Goal: Information Seeking & Learning: Learn about a topic

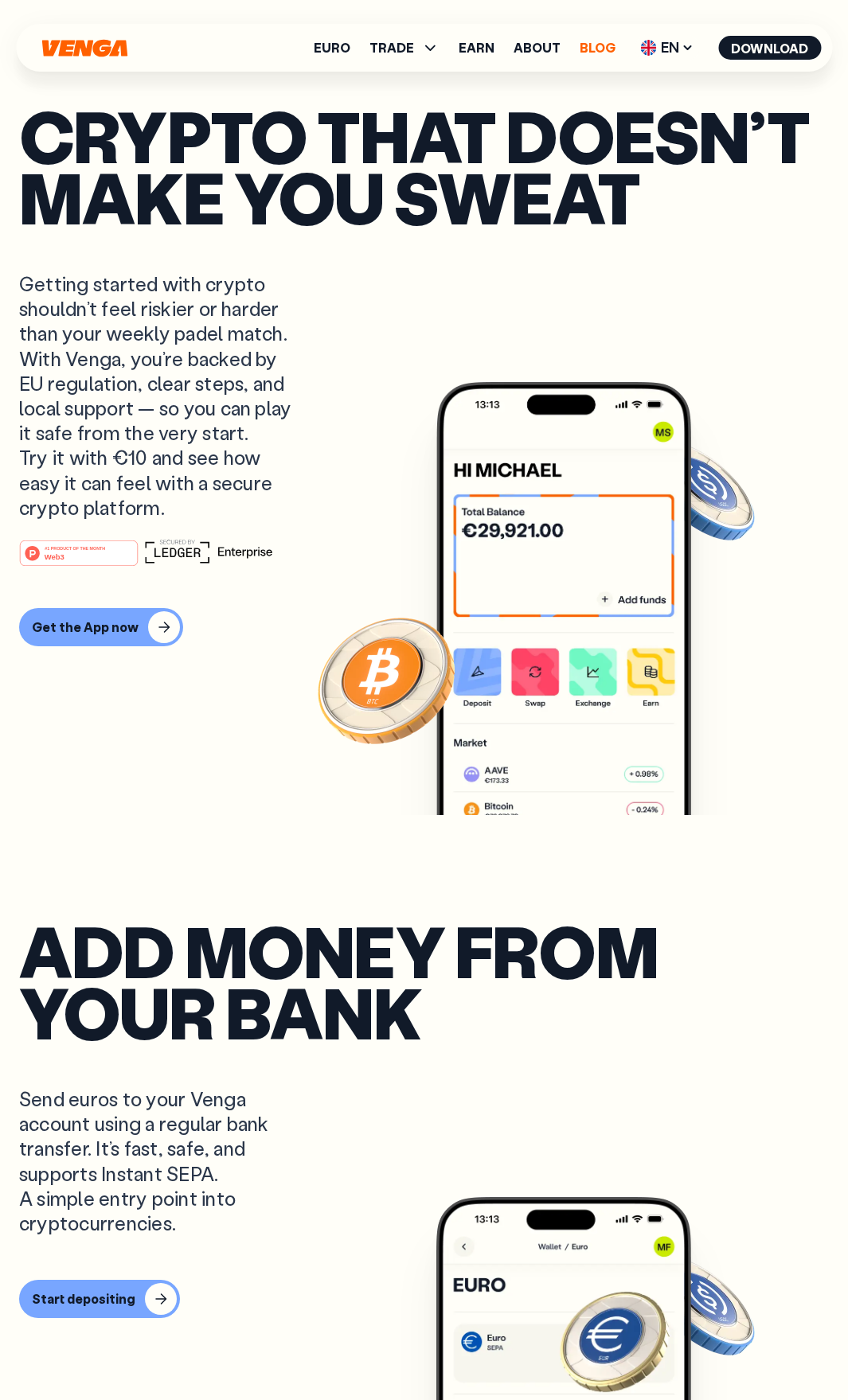
click at [604, 42] on link "Blog" at bounding box center [598, 48] width 36 height 13
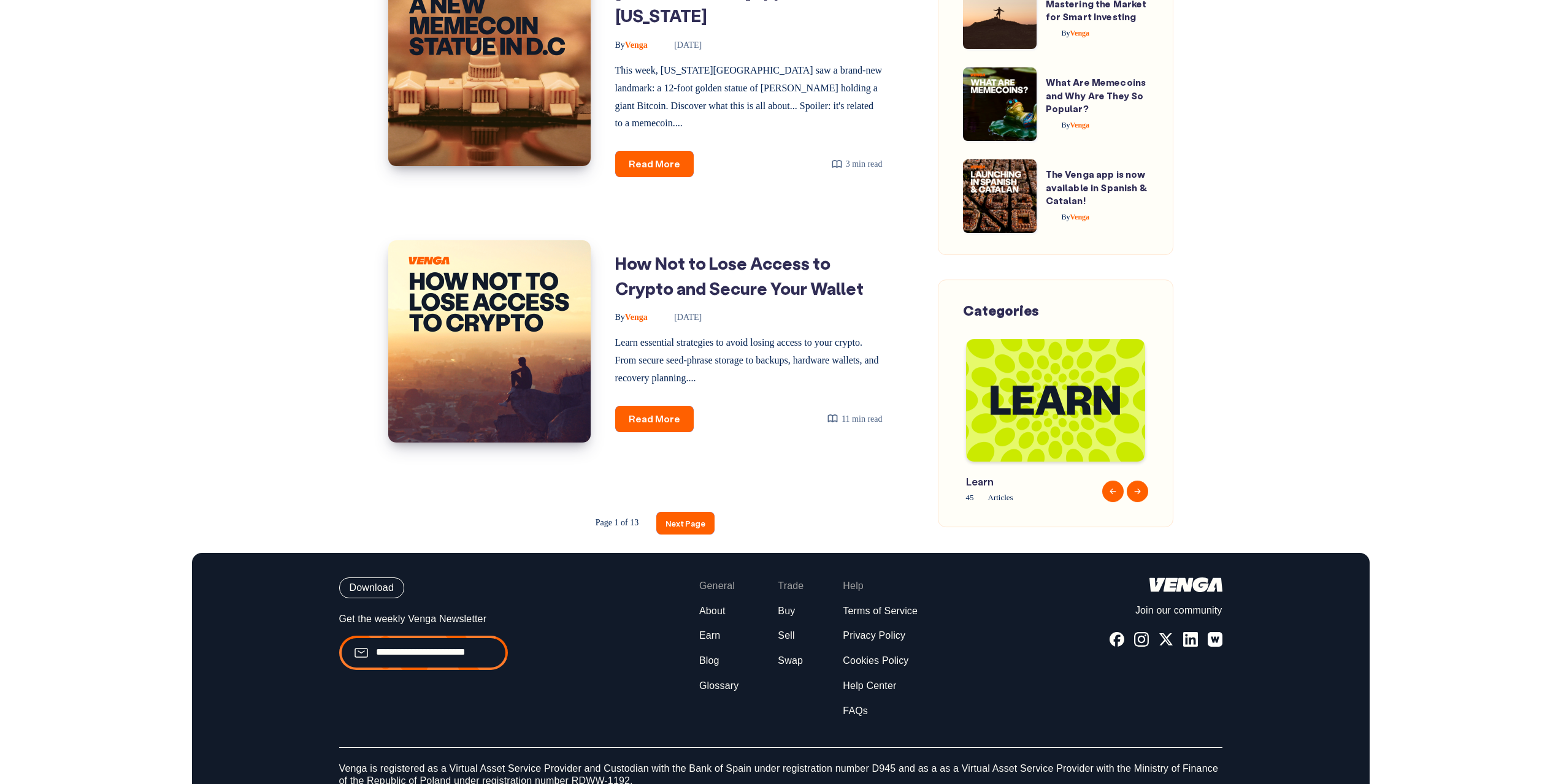
scroll to position [1644, 0]
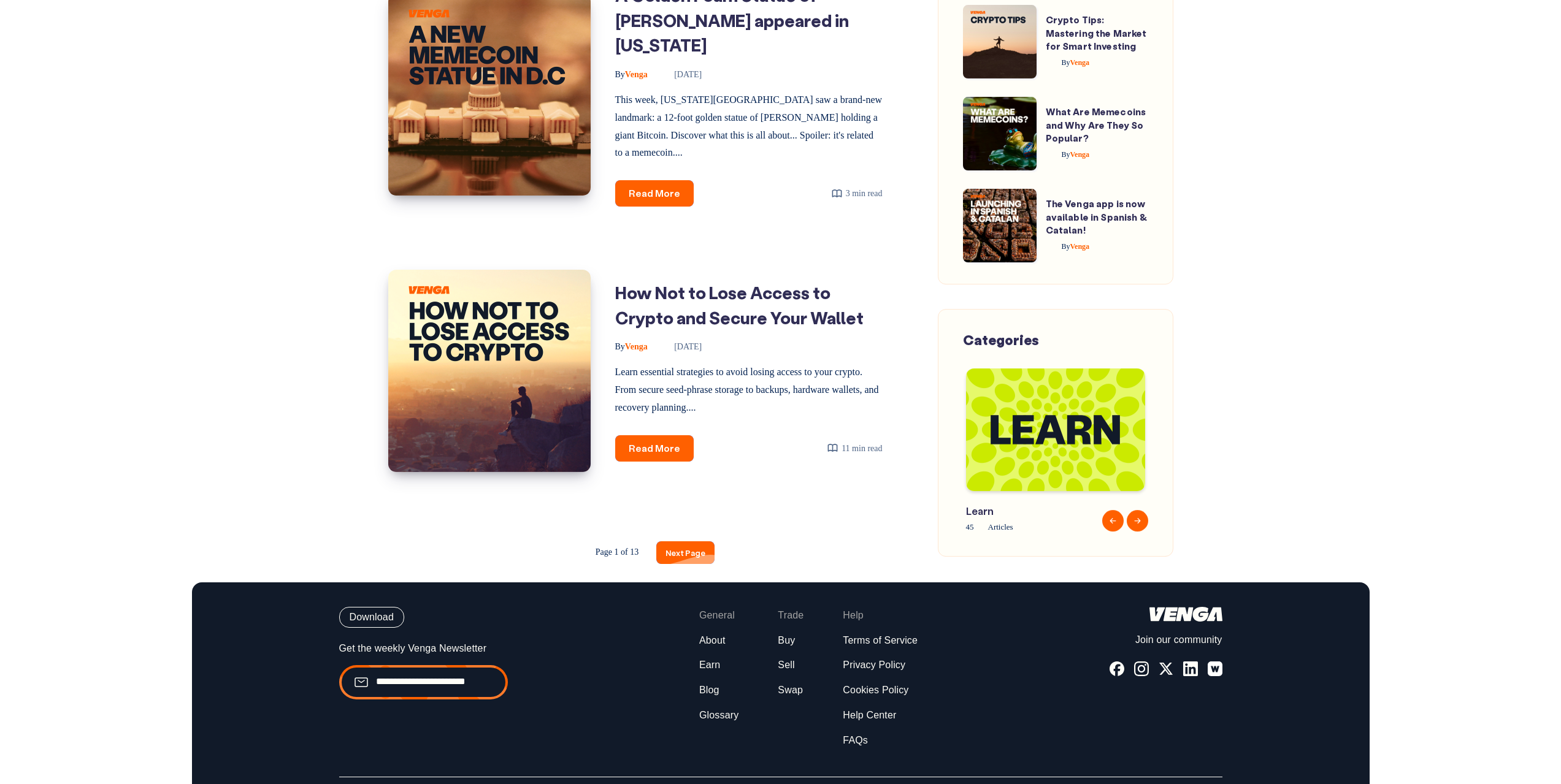
click at [693, 541] on link "Next Page" at bounding box center [685, 552] width 58 height 23
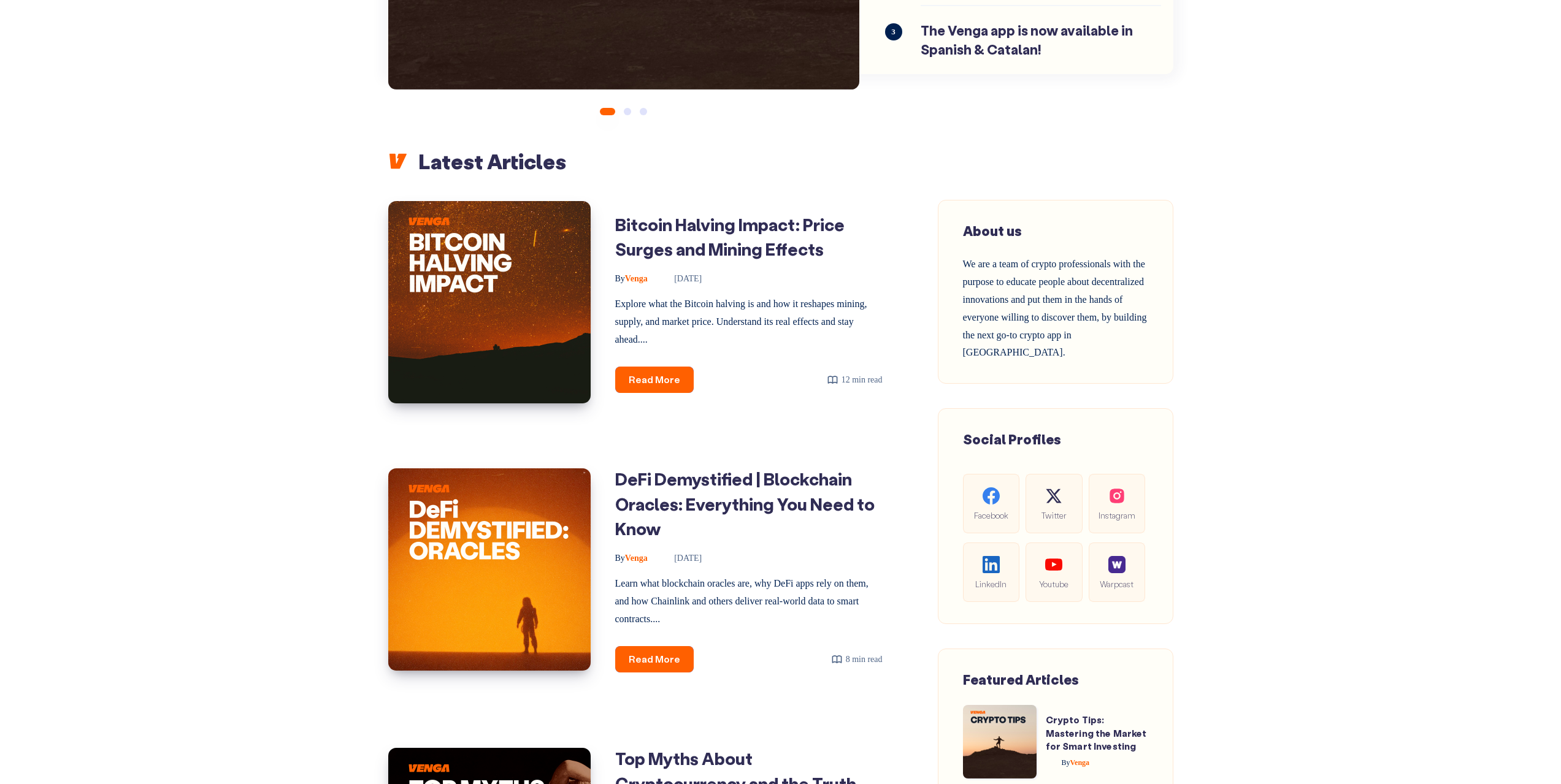
scroll to position [368, 0]
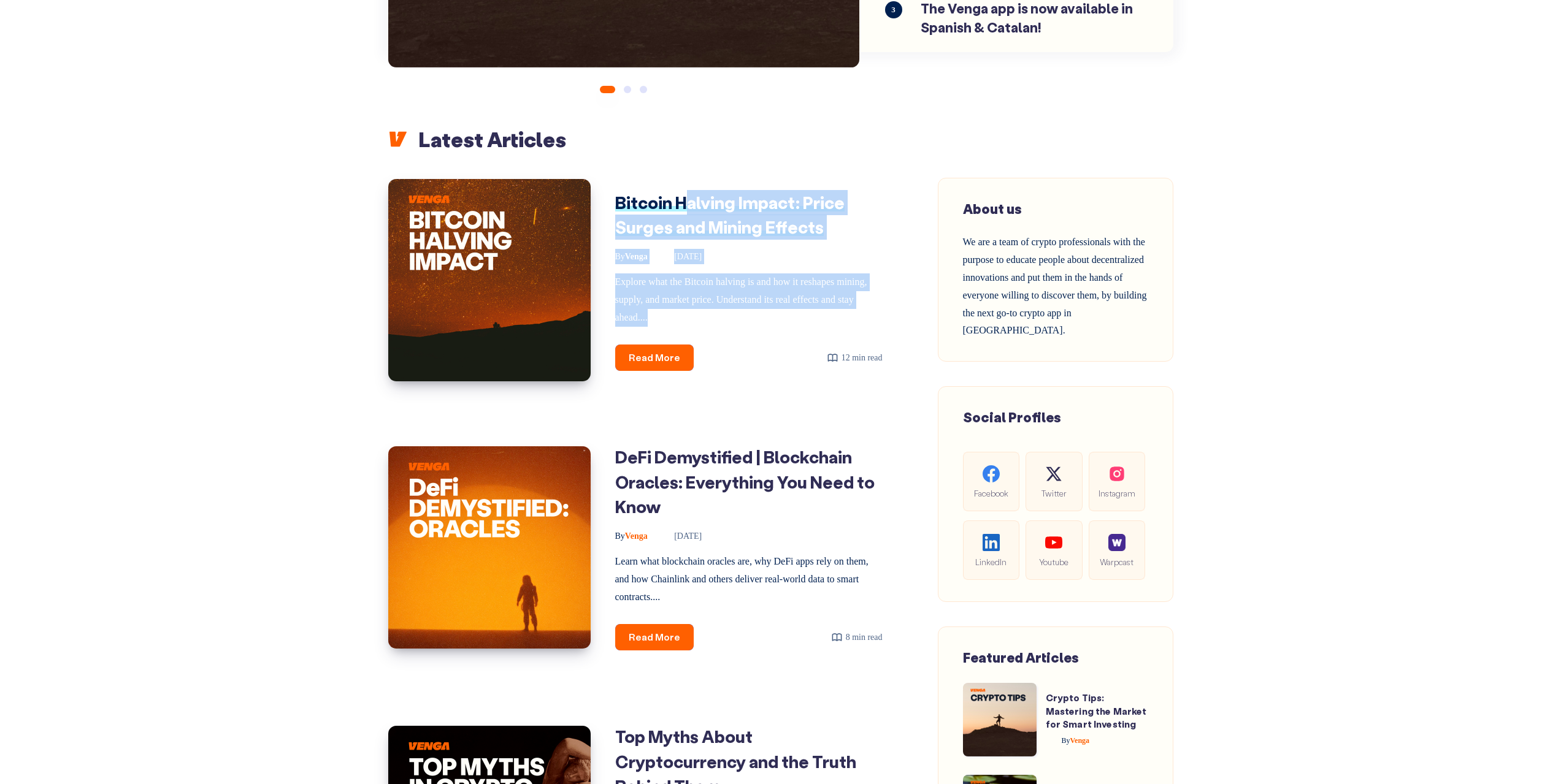
drag, startPoint x: 779, startPoint y: 326, endPoint x: 687, endPoint y: 192, distance: 162.5
click at [687, 192] on div "Bitcoin Halving Impact: Price Surges and Mining Effects By Venga September 16, …" at bounding box center [742, 281] width 304 height 206
